Goal: Task Accomplishment & Management: Use online tool/utility

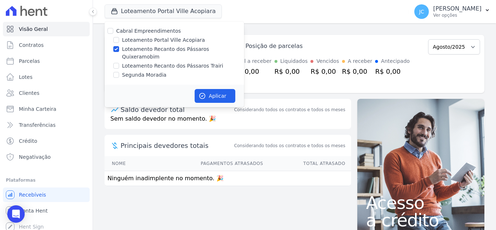
click at [449, 19] on div "JC [PERSON_NAME] Ver opções" at bounding box center [447, 11] width 67 height 15
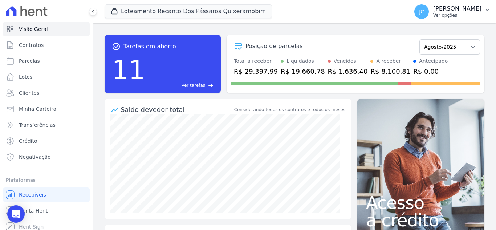
click at [462, 17] on p "Ver opções" at bounding box center [457, 15] width 48 height 6
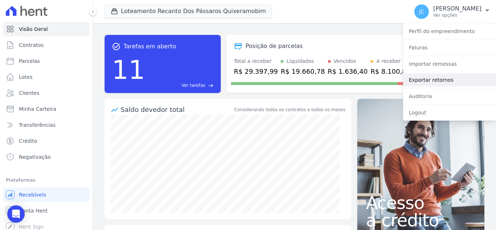
click at [444, 78] on link "Exportar retornos" at bounding box center [449, 79] width 93 height 13
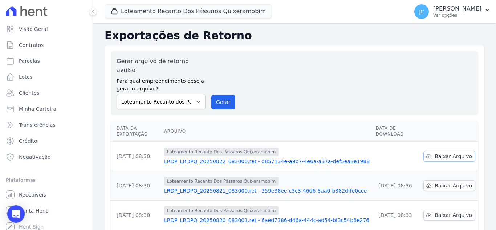
click at [455, 152] on span "Baixar Arquivo" at bounding box center [452, 155] width 37 height 7
click at [161, 14] on button "Loteamento Recanto Dos Pássaros Quixeramobim" at bounding box center [188, 11] width 167 height 14
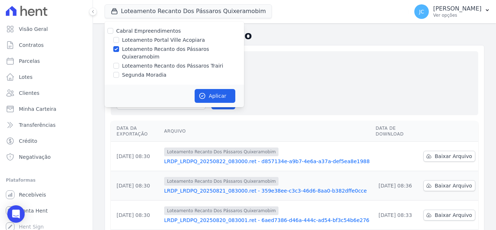
click at [134, 48] on label "Loteamento Recanto dos Pássaros Quixeramobim" at bounding box center [183, 52] width 122 height 15
click at [119, 48] on input "Loteamento Recanto dos Pássaros Quixeramobim" at bounding box center [116, 49] width 6 height 6
checkbox input "false"
click at [134, 62] on label "Loteamento Recanto dos Pássaros Trairi" at bounding box center [172, 66] width 101 height 8
click at [119, 63] on input "Loteamento Recanto dos Pássaros Trairi" at bounding box center [116, 66] width 6 height 6
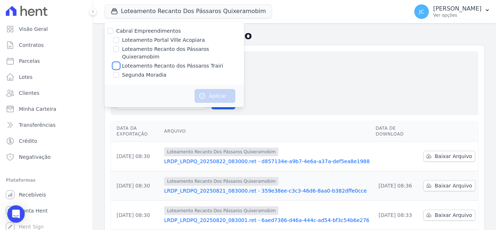
checkbox input "true"
click at [202, 93] on icon "button" at bounding box center [202, 95] width 5 height 5
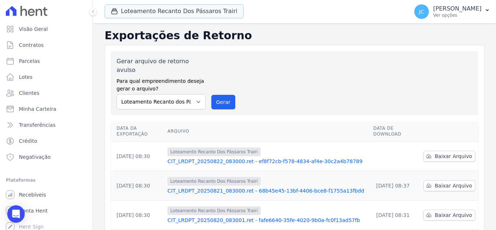
drag, startPoint x: 154, startPoint y: 10, endPoint x: 176, endPoint y: 36, distance: 34.7
click at [154, 10] on button "Loteamento Recanto Dos Pássaros Trairi" at bounding box center [174, 11] width 139 height 14
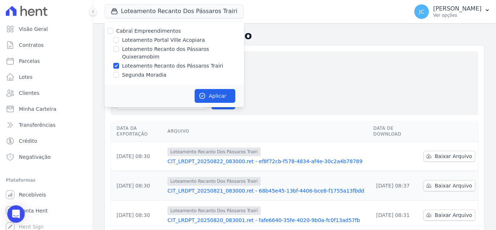
click at [125, 62] on label "Loteamento Recanto dos Pássaros Trairi" at bounding box center [172, 66] width 101 height 8
click at [119, 63] on input "Loteamento Recanto dos Pássaros Trairi" at bounding box center [116, 66] width 6 height 6
checkbox input "false"
click at [400, 77] on div "Gerar arquivo de retorno avulso Para qual empreendimento deseja gerar o arquivo…" at bounding box center [295, 83] width 356 height 52
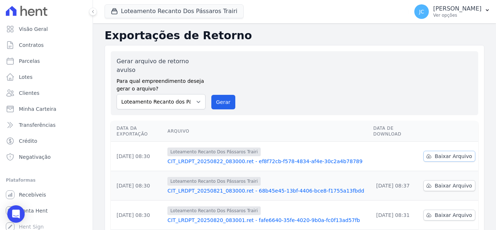
click at [453, 152] on span "Baixar Arquivo" at bounding box center [452, 155] width 37 height 7
click at [197, 11] on button "Loteamento Recanto Dos Pássaros Trairi" at bounding box center [174, 11] width 139 height 14
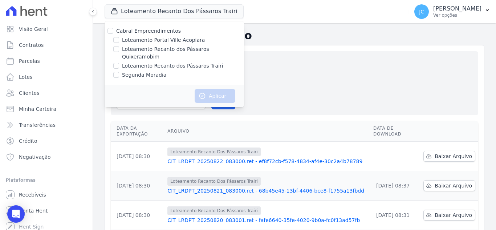
click at [132, 71] on label "Segunda Moradia" at bounding box center [144, 75] width 44 height 8
click at [119, 72] on input "Segunda Moradia" at bounding box center [116, 75] width 6 height 6
checkbox input "true"
click at [205, 92] on icon "button" at bounding box center [202, 95] width 7 height 7
